Goal: Obtain resource: Obtain resource

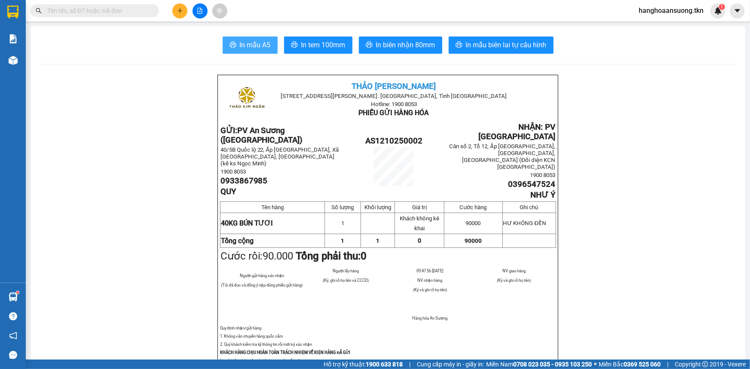
click at [251, 43] on span "In mẫu A5" at bounding box center [255, 45] width 31 height 11
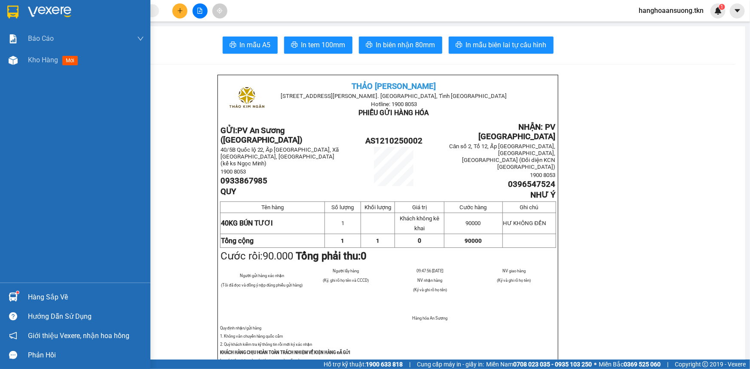
click at [15, 13] on img at bounding box center [12, 12] width 11 height 13
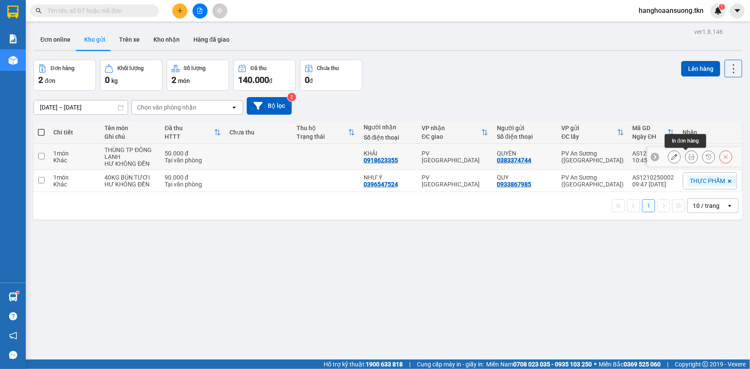
click at [689, 159] on icon at bounding box center [692, 157] width 6 height 6
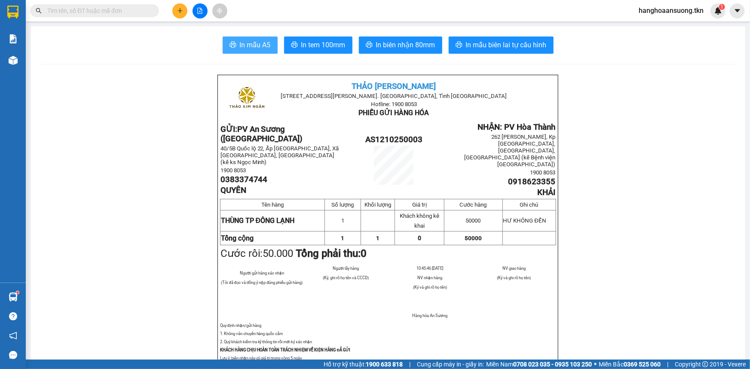
click at [264, 46] on span "In mẫu A5" at bounding box center [255, 45] width 31 height 11
